Goal: Task Accomplishment & Management: Manage account settings

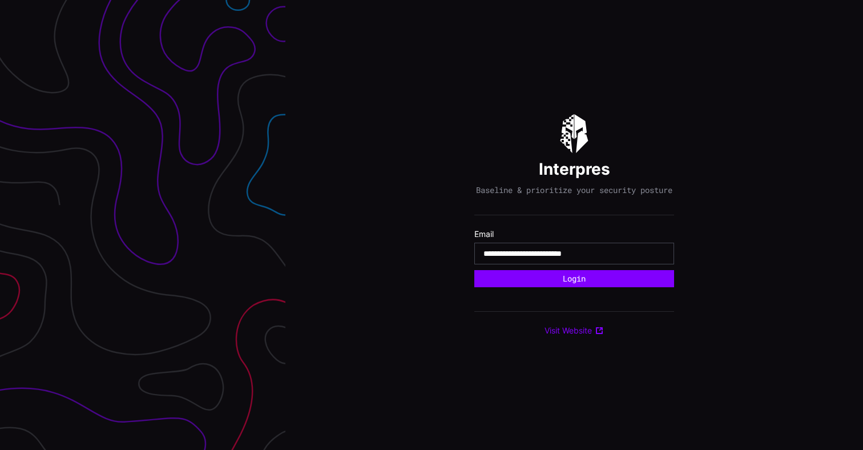
type input "**********"
click at [474, 270] on button "Login" at bounding box center [574, 278] width 200 height 17
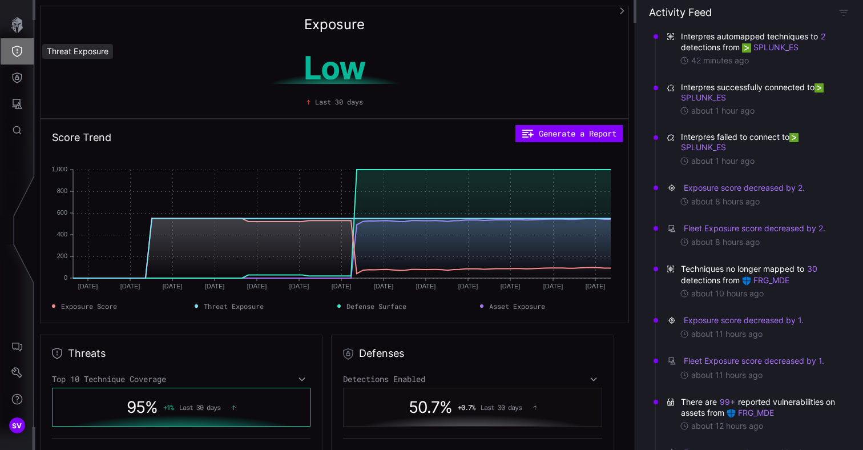
click at [15, 58] on button "Threat Exposure" at bounding box center [17, 51] width 33 height 26
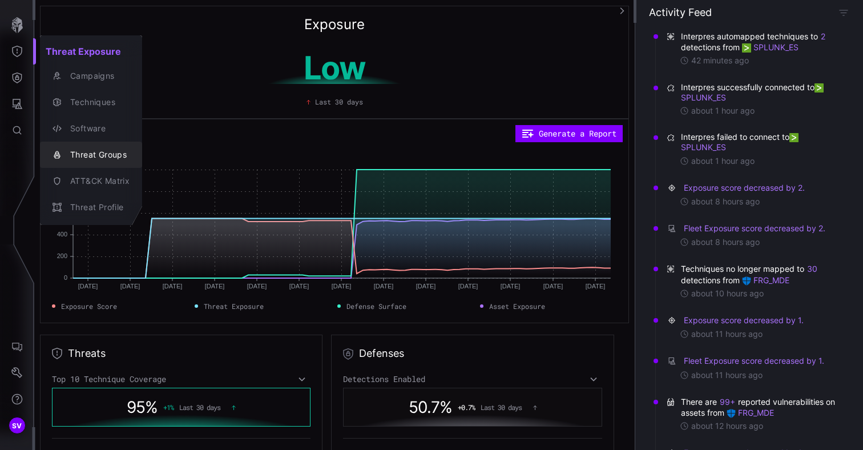
click at [83, 146] on button "Threat Groups" at bounding box center [91, 155] width 102 height 26
